Goal: Information Seeking & Learning: Learn about a topic

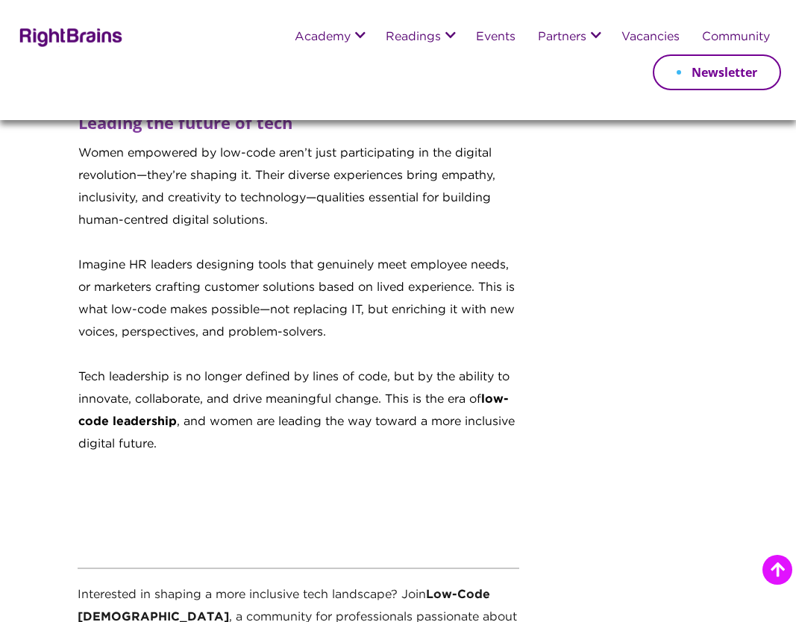
scroll to position [2527, 0]
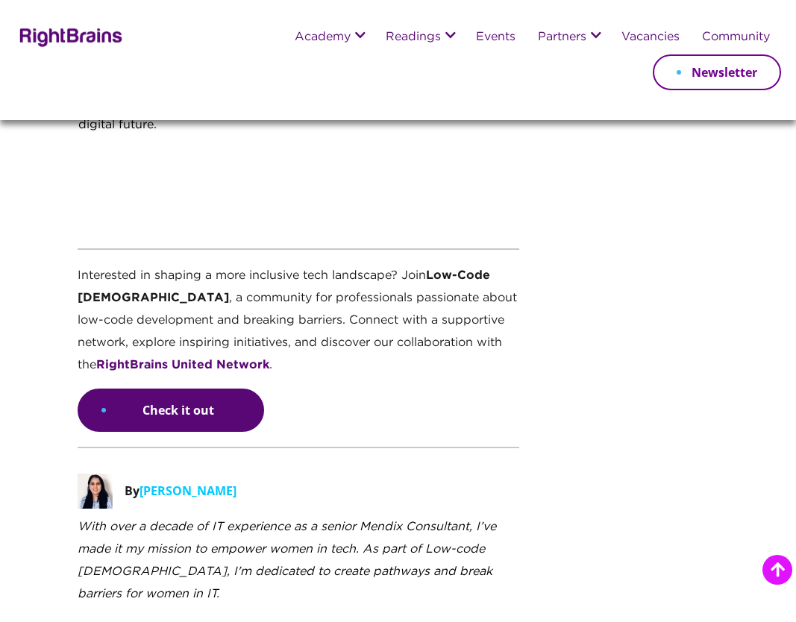
scroll to position [2644, 0]
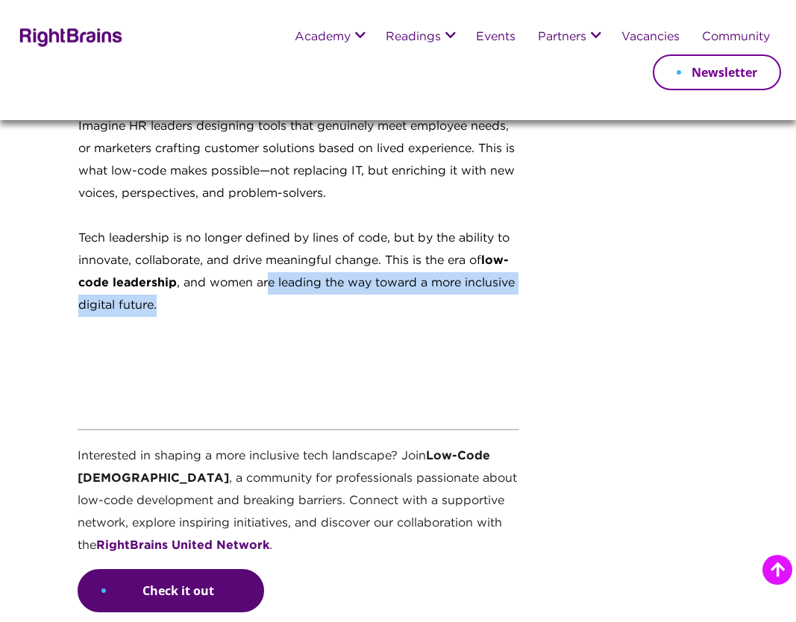
drag, startPoint x: 275, startPoint y: 293, endPoint x: 289, endPoint y: 318, distance: 28.4
click at [289, 318] on p "Tech leadership is no longer defined by lines of code, but by the ability to in…" at bounding box center [297, 284] width 439 height 112
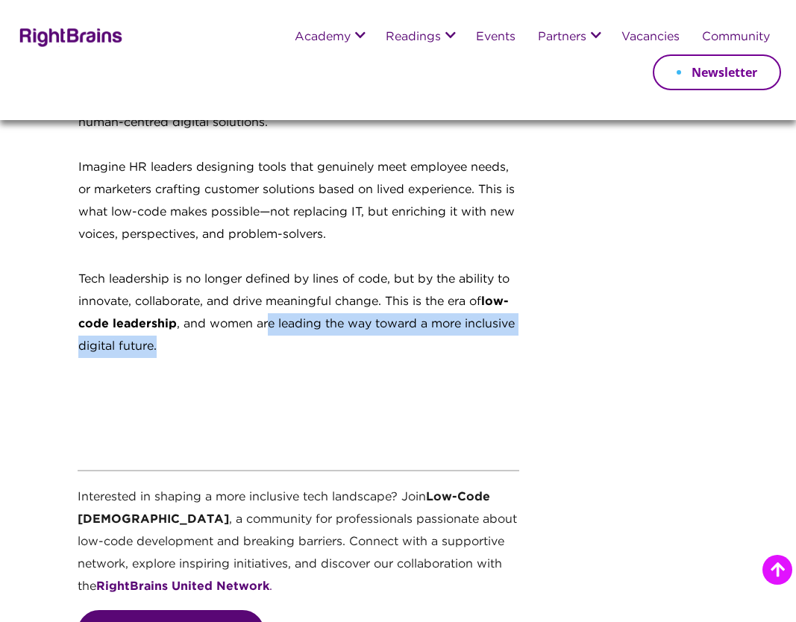
scroll to position [2602, 0]
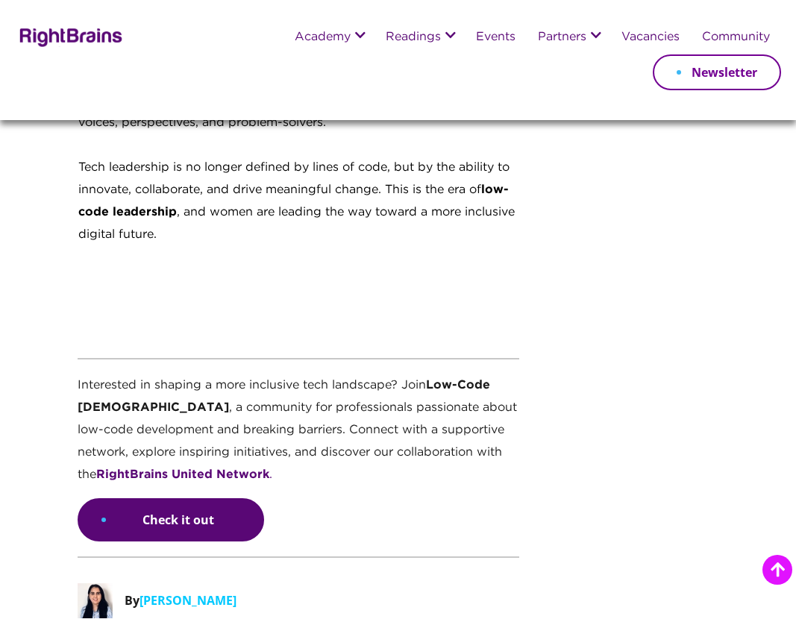
scroll to position [2712, 0]
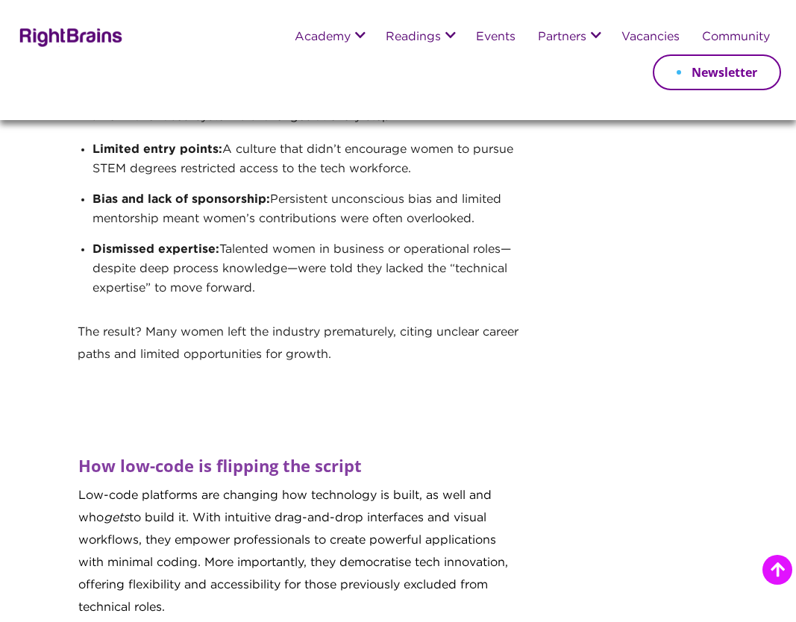
scroll to position [1188, 0]
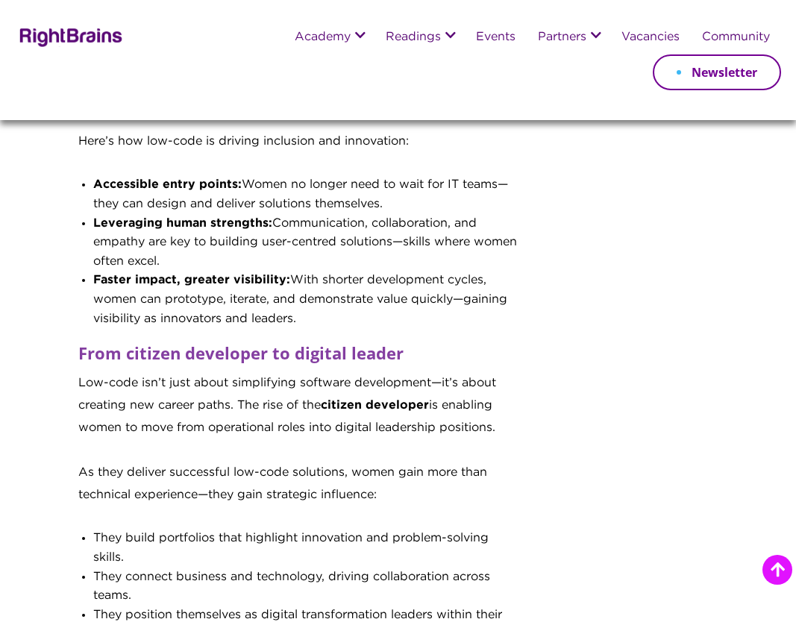
scroll to position [1611, 0]
